Goal: Find specific page/section: Find specific page/section

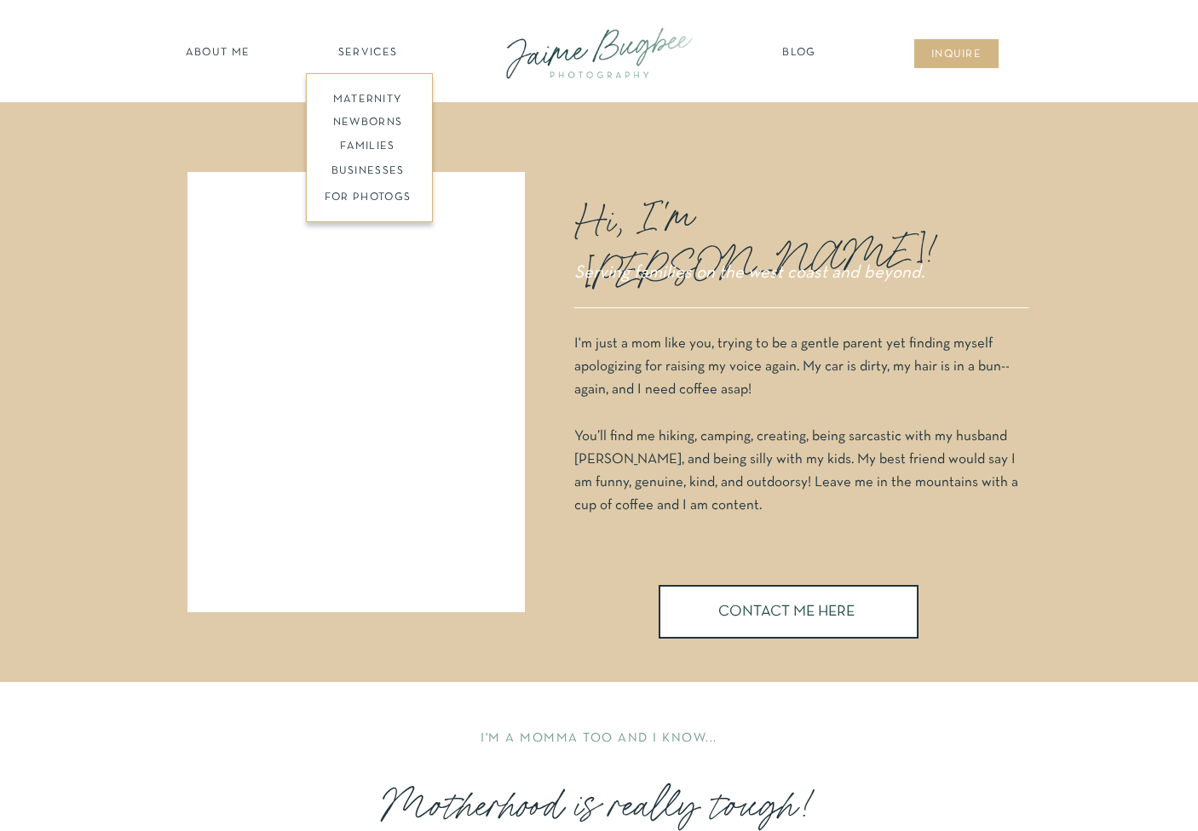
click at [788, 49] on nav "Blog" at bounding box center [799, 53] width 43 height 17
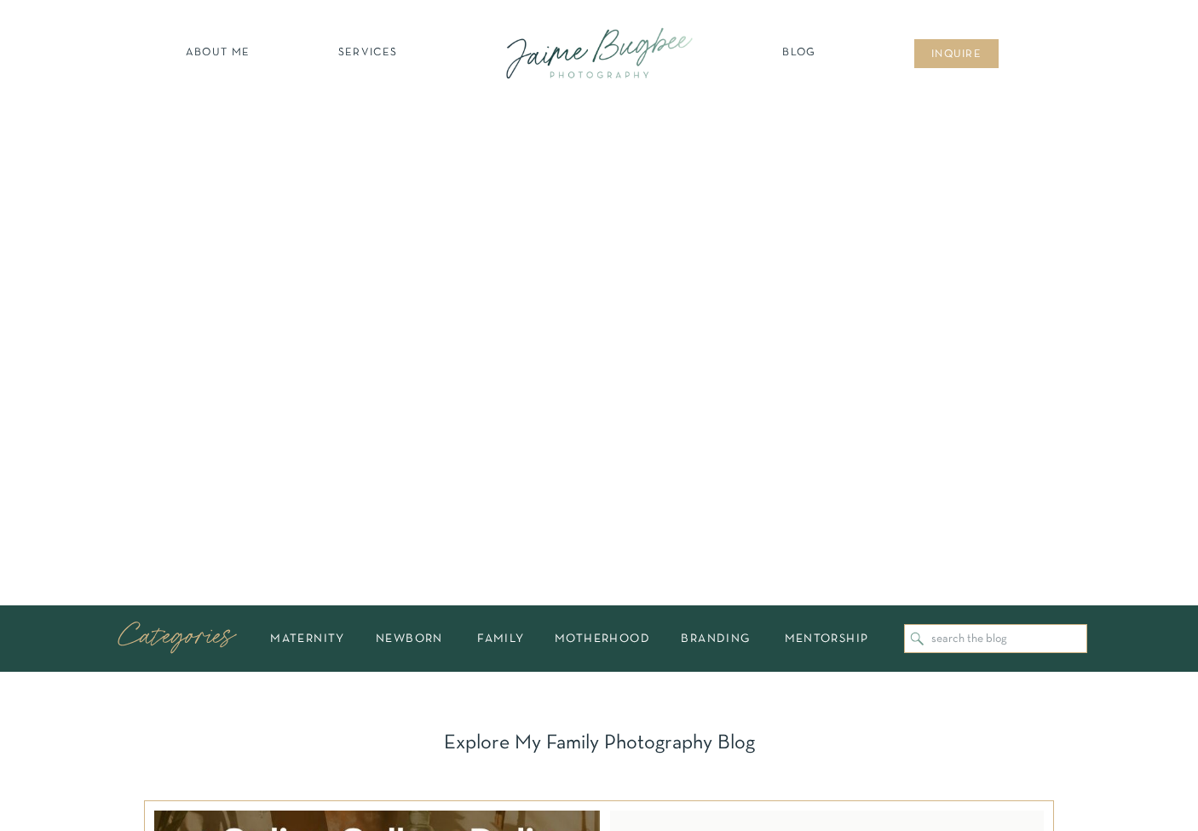
click at [360, 50] on nav "SERVICES" at bounding box center [367, 53] width 96 height 17
click at [363, 46] on nav "SERVICES" at bounding box center [367, 53] width 96 height 17
click at [348, 143] on nav "families" at bounding box center [367, 147] width 130 height 16
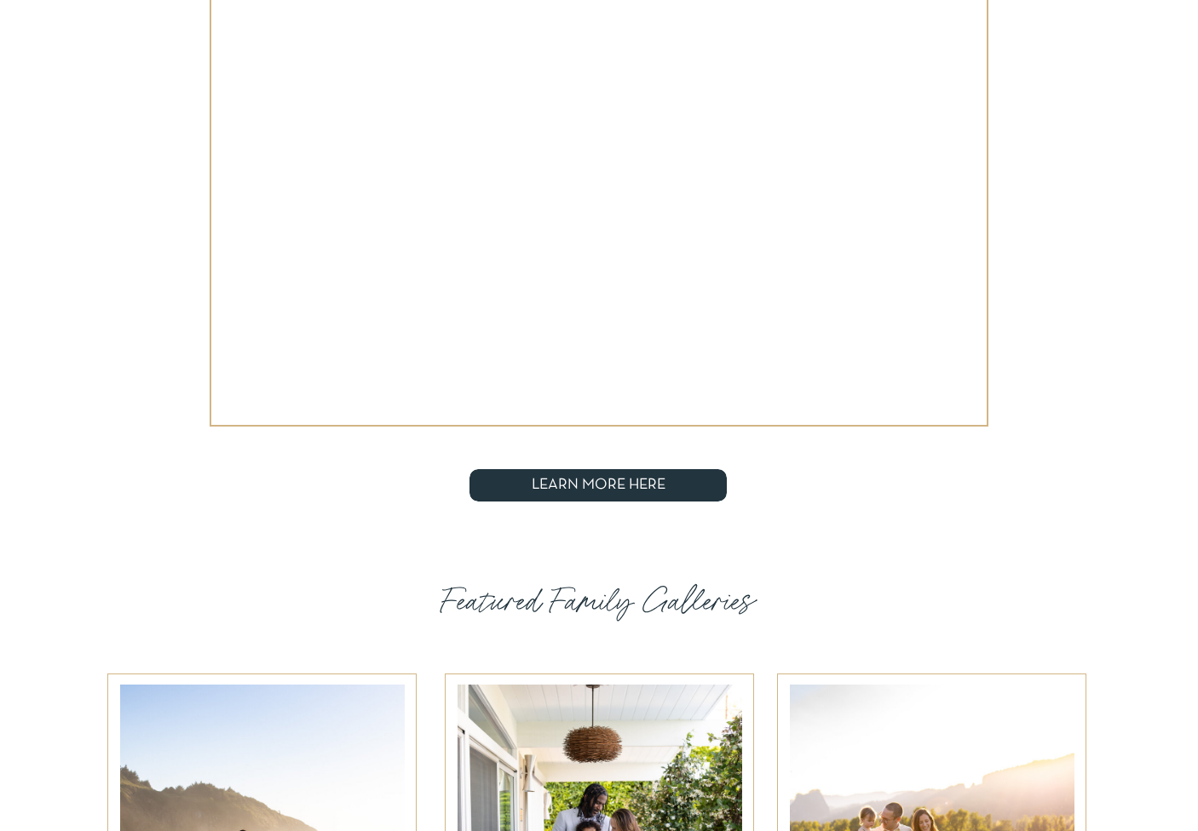
scroll to position [2055, 0]
